Goal: Complete application form: Complete application form

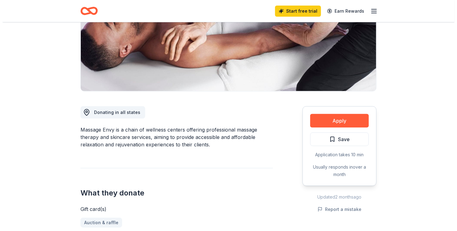
scroll to position [92, 0]
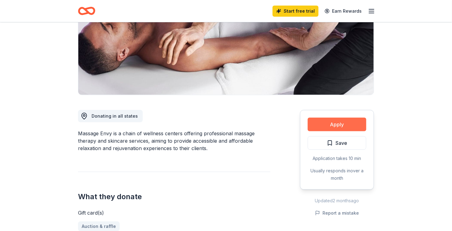
click at [330, 123] on button "Apply" at bounding box center [337, 124] width 59 height 14
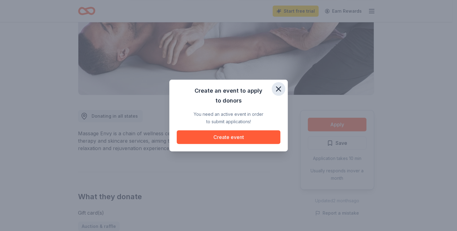
click at [274, 90] on icon "button" at bounding box center [278, 88] width 9 height 9
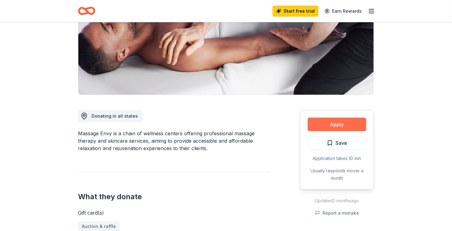
click at [360, 125] on button "Apply" at bounding box center [337, 124] width 59 height 14
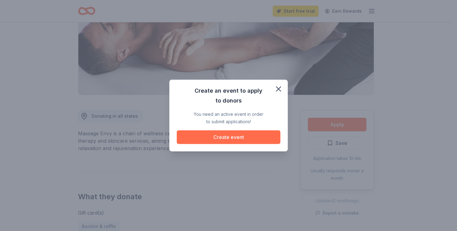
click at [269, 133] on button "Create event" at bounding box center [229, 137] width 104 height 14
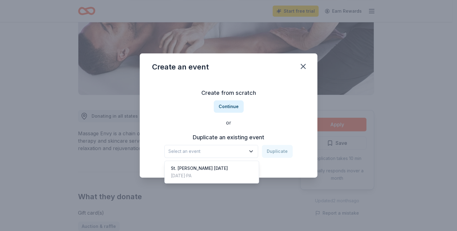
click at [217, 152] on span "Select an event" at bounding box center [206, 150] width 77 height 7
click at [216, 154] on span "Select an event" at bounding box center [206, 150] width 77 height 7
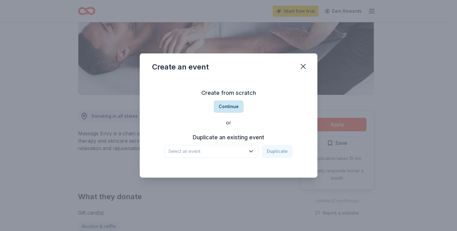
click at [235, 110] on button "Continue" at bounding box center [229, 106] width 30 height 12
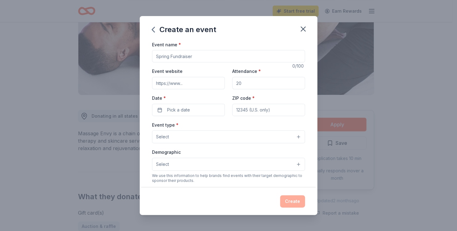
click at [197, 55] on input "Event name *" at bounding box center [228, 56] width 153 height 12
type input "St. Barnabas [DEMOGRAPHIC_DATA]' Day Out"
click at [197, 78] on input "Event website" at bounding box center [188, 83] width 73 height 12
type input "https://stbarnabascharities.com"
click at [255, 87] on input "Attendance *" at bounding box center [268, 83] width 73 height 12
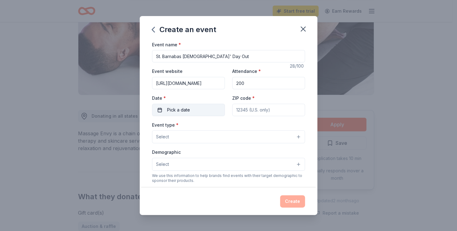
type input "200"
click at [191, 112] on button "Pick a date" at bounding box center [188, 110] width 73 height 12
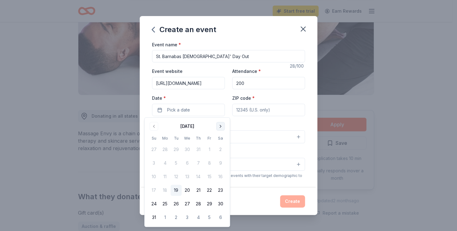
click at [219, 124] on button "Go to next month" at bounding box center [220, 126] width 9 height 9
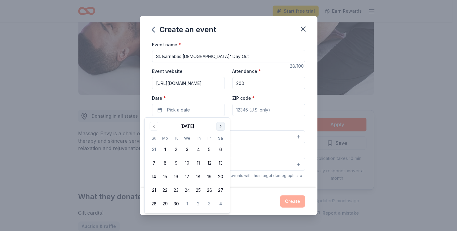
click at [219, 124] on button "Go to next month" at bounding box center [220, 126] width 9 height 9
click at [220, 150] on button "4" at bounding box center [220, 149] width 11 height 11
click at [273, 113] on input "ZIP code *" at bounding box center [268, 110] width 73 height 12
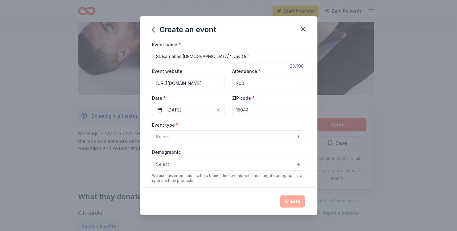
type input "15044"
click at [210, 138] on button "Select" at bounding box center [228, 136] width 153 height 13
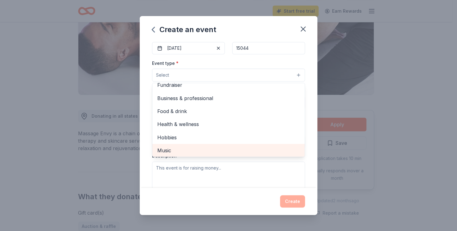
scroll to position [0, 0]
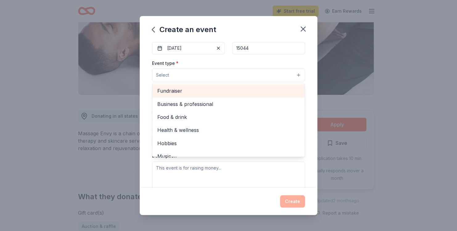
click at [221, 93] on span "Fundraiser" at bounding box center [228, 91] width 142 height 8
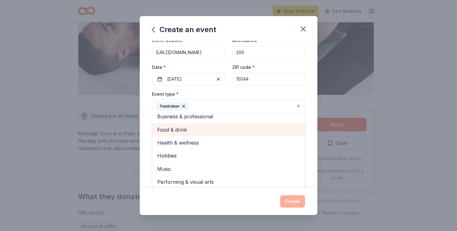
scroll to position [7, 0]
click at [220, 130] on span "Food & drink" at bounding box center [228, 128] width 142 height 8
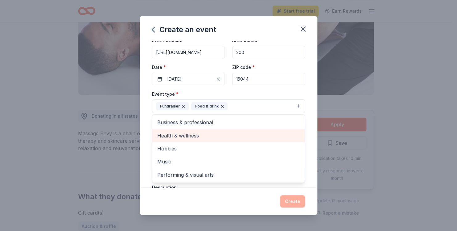
scroll to position [0, 0]
click at [239, 135] on span "Health & wellness" at bounding box center [228, 135] width 142 height 8
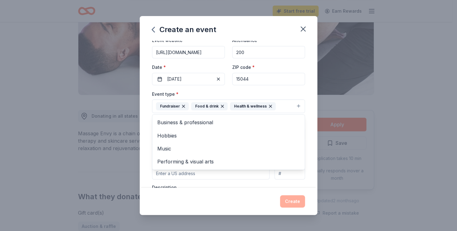
click at [222, 107] on icon "button" at bounding box center [222, 106] width 5 height 5
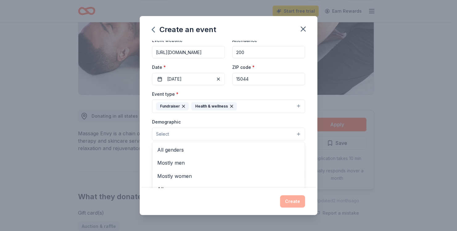
click at [253, 133] on button "Select" at bounding box center [228, 133] width 153 height 13
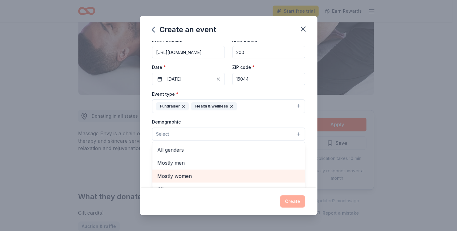
click at [235, 178] on span "Mostly women" at bounding box center [228, 176] width 142 height 8
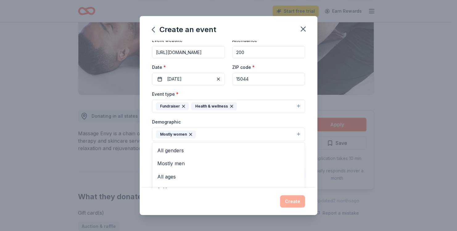
click at [310, 154] on div "Event name * St. Barnabas Ladies' Day Out 28 /100 Event website https://stbarna…" at bounding box center [229, 114] width 178 height 147
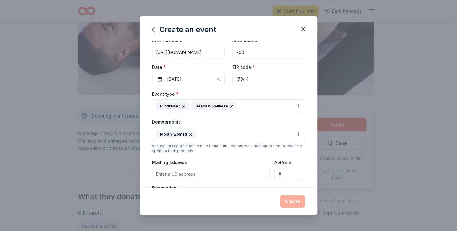
scroll to position [92, 0]
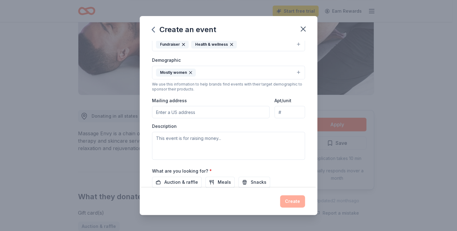
click at [243, 111] on input "Mailing address" at bounding box center [210, 112] width 117 height 12
click at [225, 112] on input "5850 Meridian Road" at bounding box center [210, 112] width 117 height 12
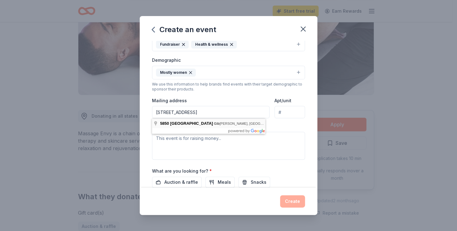
type input "5850 Meridian Road, Gibsonia, PA, 15044"
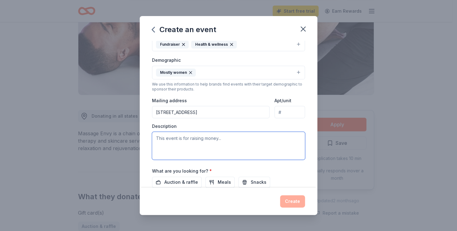
click at [240, 142] on textarea at bounding box center [228, 146] width 153 height 28
click at [240, 142] on textarea "To enrich screen reader interactions, please activate Accessibility in Grammarl…" at bounding box center [228, 146] width 153 height 28
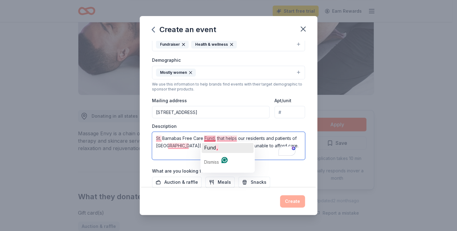
click at [211, 147] on span "Fund" at bounding box center [210, 147] width 12 height 6
click at [230, 145] on span "helps" at bounding box center [236, 147] width 13 height 6
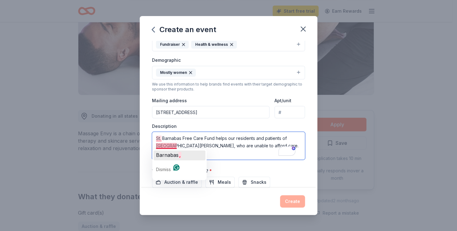
click at [172, 155] on span "Barnabas" at bounding box center [167, 155] width 22 height 6
click at [161, 146] on span "The" at bounding box center [161, 147] width 10 height 6
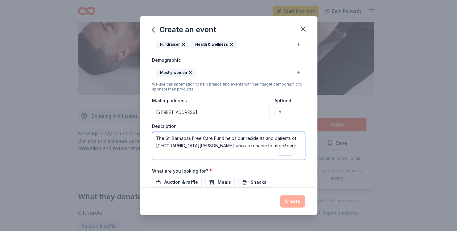
scroll to position [149, 0]
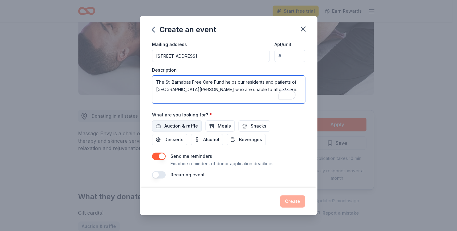
type textarea "The St. Barnabas Free Care Fund helps our residents and patients of St. Barnaba…"
click at [189, 126] on span "Auction & raffle" at bounding box center [181, 125] width 34 height 7
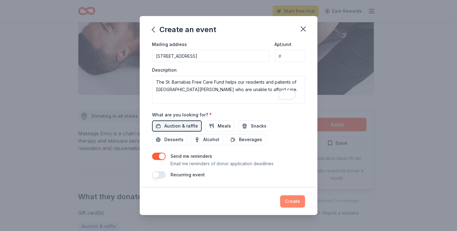
click at [291, 200] on button "Create" at bounding box center [292, 201] width 25 height 12
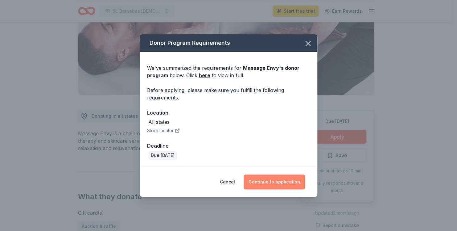
click at [270, 183] on button "Continue to application" at bounding box center [273, 181] width 61 height 15
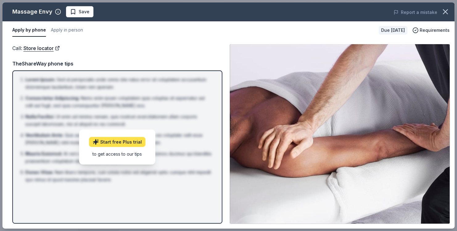
click at [122, 141] on link "Start free Plus trial" at bounding box center [117, 142] width 56 height 10
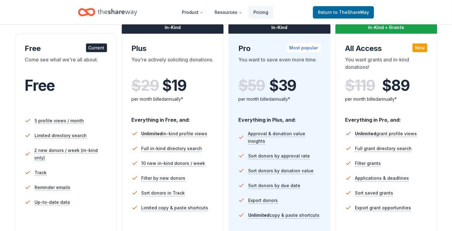
scroll to position [62, 0]
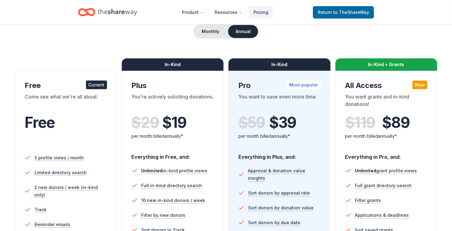
click at [99, 84] on div "Current" at bounding box center [96, 84] width 21 height 9
click at [100, 141] on div "Free" at bounding box center [66, 131] width 82 height 34
click at [350, 12] on span "to TheShareWay" at bounding box center [351, 12] width 36 height 5
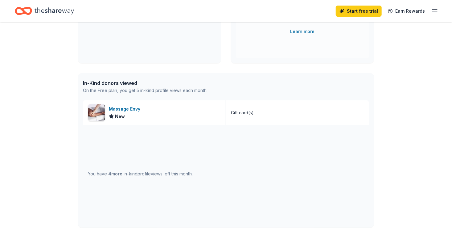
scroll to position [123, 0]
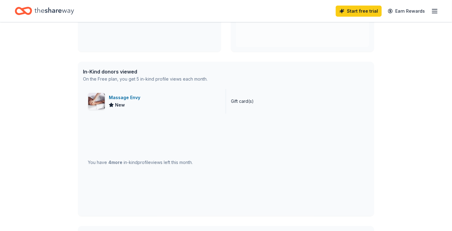
click at [121, 104] on span "New" at bounding box center [120, 104] width 10 height 7
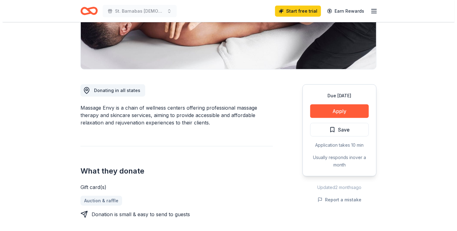
scroll to position [123, 0]
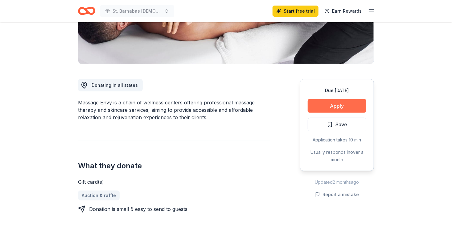
click at [316, 110] on button "Apply" at bounding box center [337, 106] width 59 height 14
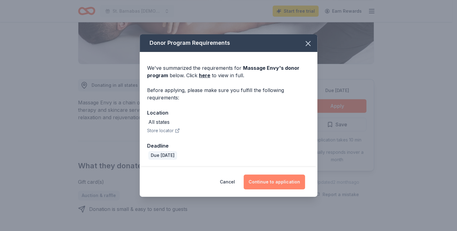
click at [282, 184] on button "Continue to application" at bounding box center [273, 181] width 61 height 15
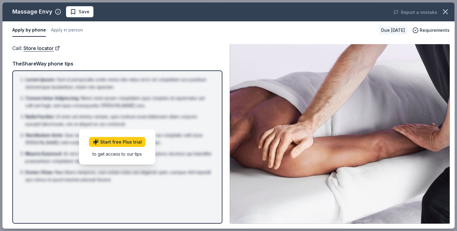
click at [289, 122] on img at bounding box center [340, 133] width 220 height 179
click at [35, 49] on link "Store locator" at bounding box center [41, 48] width 36 height 8
